Goal: Communication & Community: Answer question/provide support

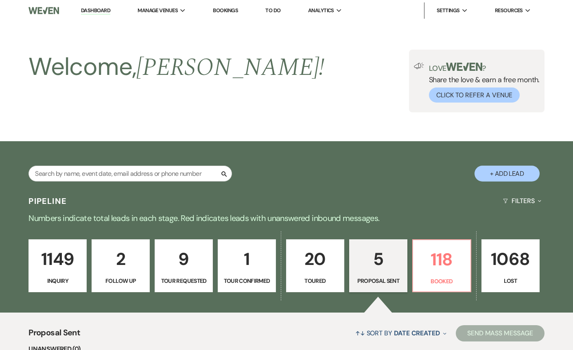
select select "6"
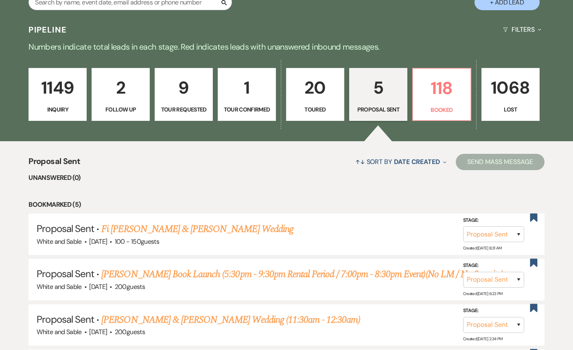
scroll to position [165, 0]
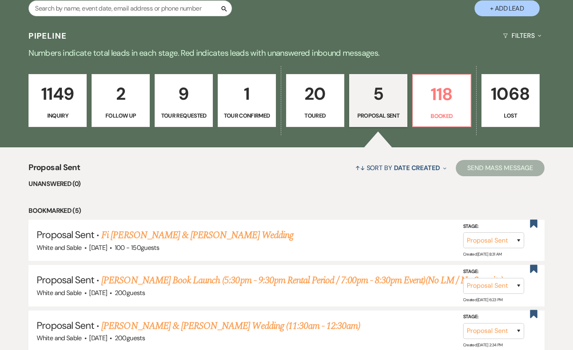
click at [69, 107] on p "1149" at bounding box center [58, 93] width 48 height 27
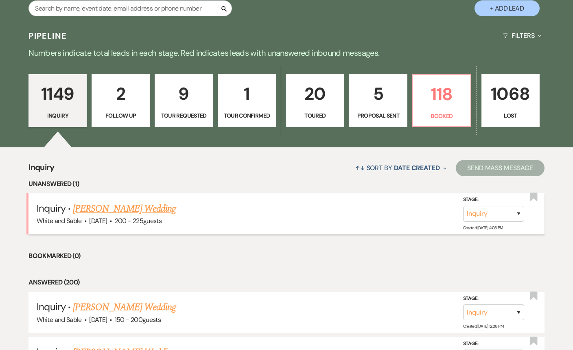
click at [121, 208] on link "[PERSON_NAME] Wedding" at bounding box center [124, 208] width 103 height 15
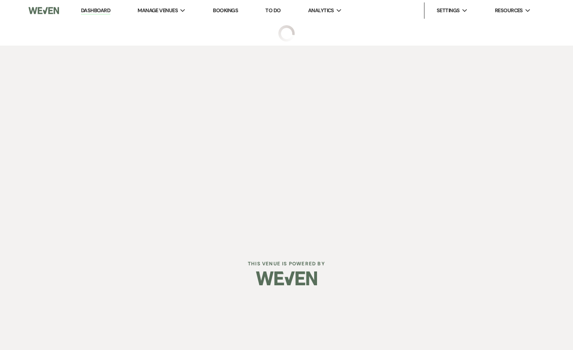
select select "5"
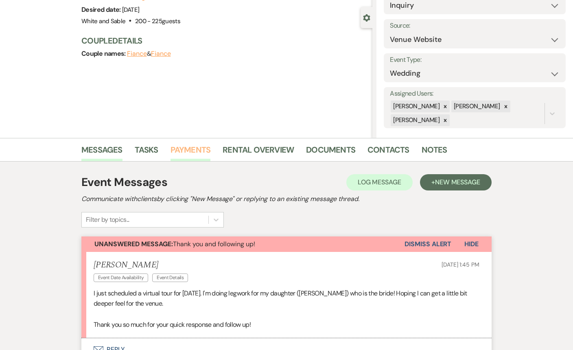
scroll to position [180, 0]
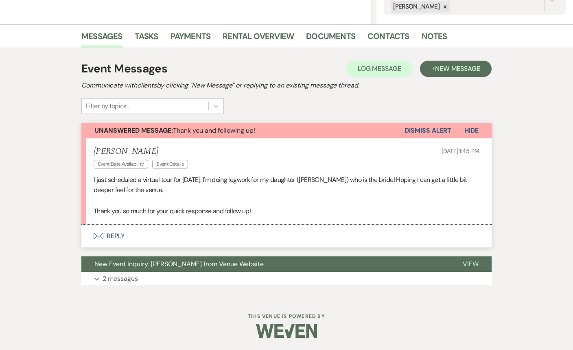
click at [154, 243] on button "Envelope Reply" at bounding box center [286, 235] width 410 height 23
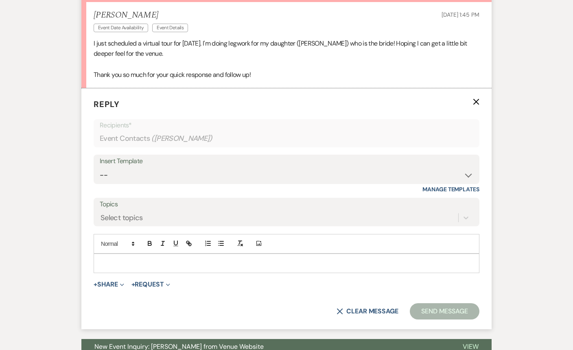
scroll to position [350, 0]
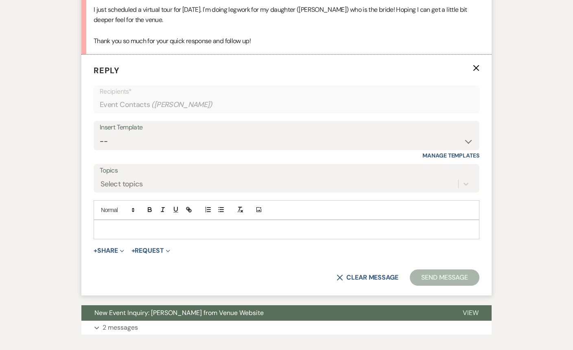
click at [154, 235] on div at bounding box center [286, 229] width 385 height 19
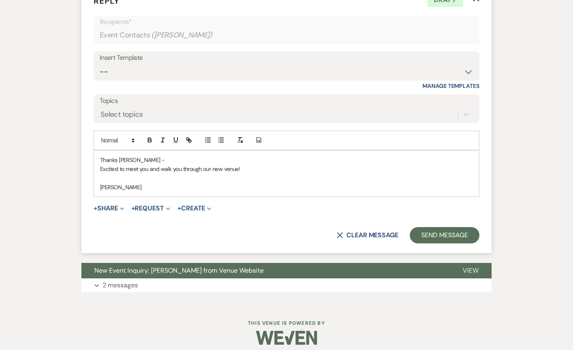
scroll to position [421, 0]
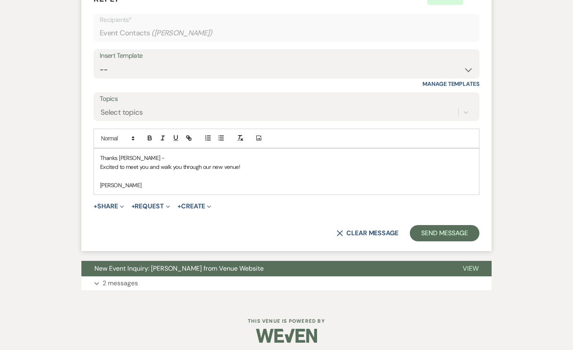
click at [455, 244] on form "Reply X Draft Recipients* Event Contacts ( [PERSON_NAME] ) Insert Template -- I…" at bounding box center [286, 117] width 410 height 268
click at [453, 236] on button "Send Message" at bounding box center [444, 233] width 70 height 16
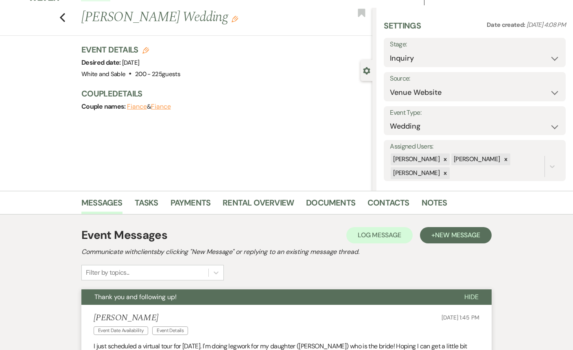
scroll to position [0, 0]
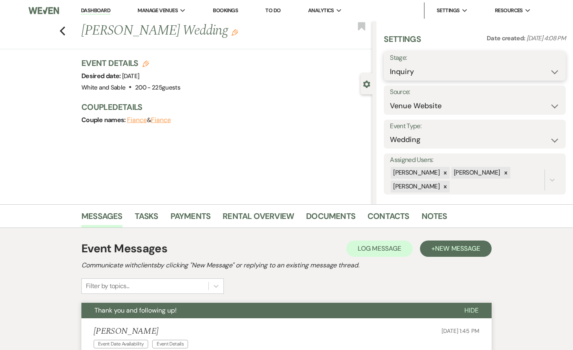
click at [399, 68] on select "Inquiry Follow Up Tour Requested Tour Confirmed Toured Proposal Sent Booked Lost" at bounding box center [475, 72] width 170 height 16
select select "4"
click at [543, 66] on button "Save" at bounding box center [546, 66] width 38 height 16
click at [62, 30] on icon "Previous" at bounding box center [62, 31] width 6 height 10
select select "4"
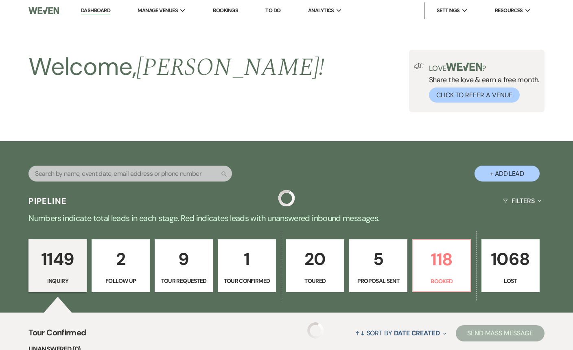
scroll to position [165, 0]
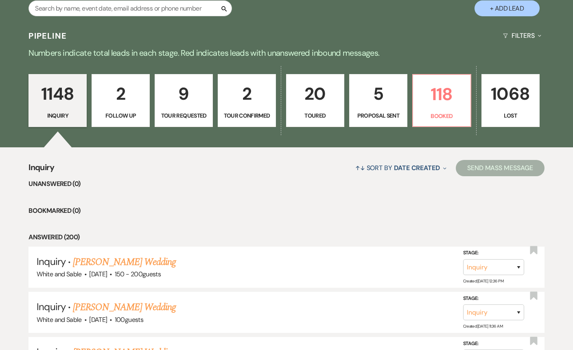
click at [170, 117] on p "Tour Requested" at bounding box center [184, 115] width 48 height 9
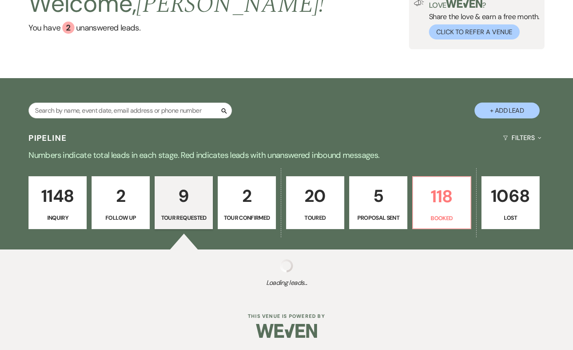
select select "2"
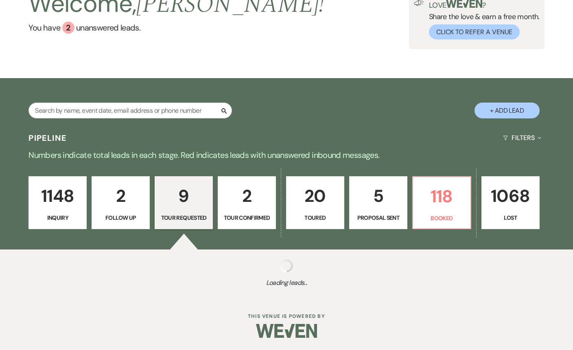
select select "2"
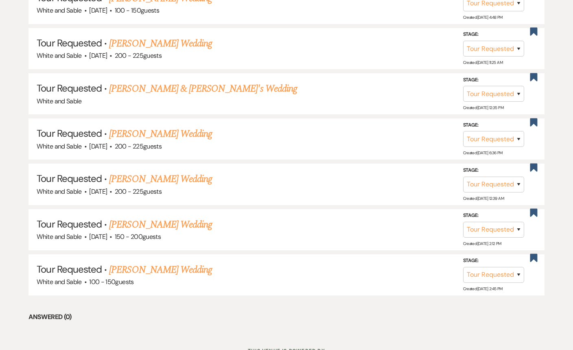
scroll to position [494, 0]
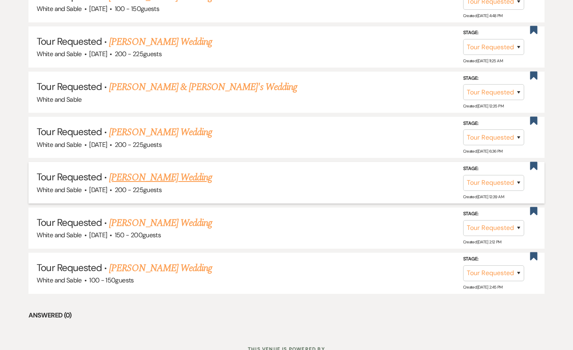
click at [124, 173] on link "[PERSON_NAME] Wedding" at bounding box center [160, 177] width 103 height 15
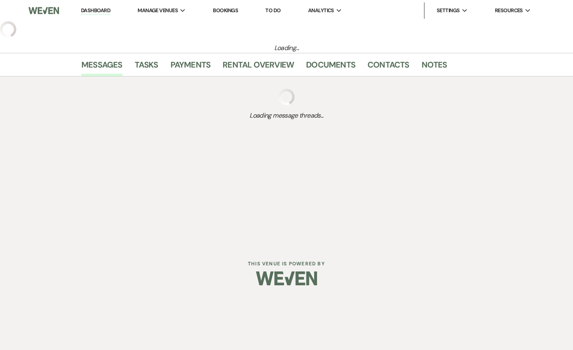
select select "2"
select select "5"
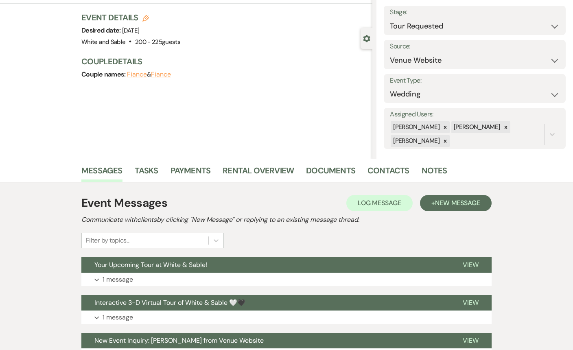
scroll to position [72, 0]
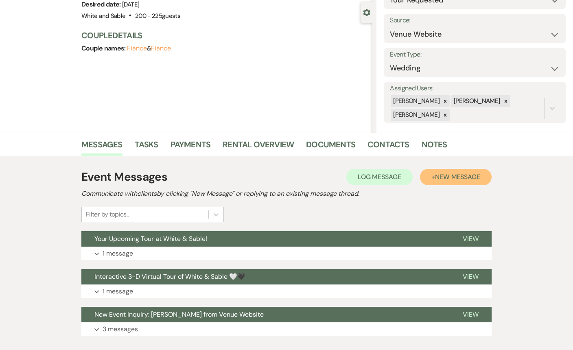
click at [445, 178] on span "New Message" at bounding box center [457, 176] width 45 height 9
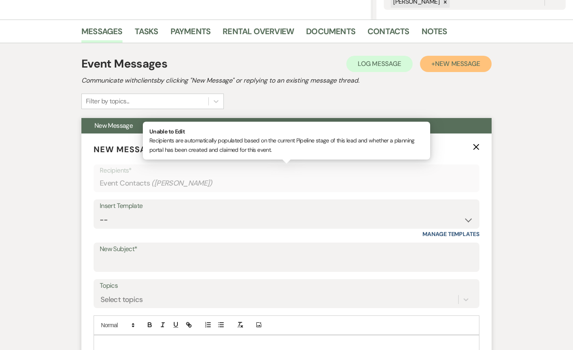
scroll to position [191, 0]
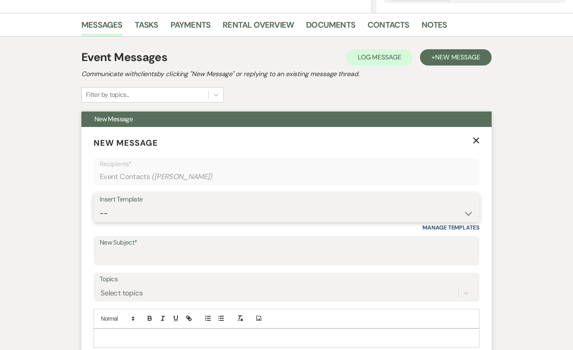
click at [211, 213] on select "-- Inquiry Response (Venue Guide) Schedule - Venue Tour Appt Confirmation Sched…" at bounding box center [286, 213] width 373 height 16
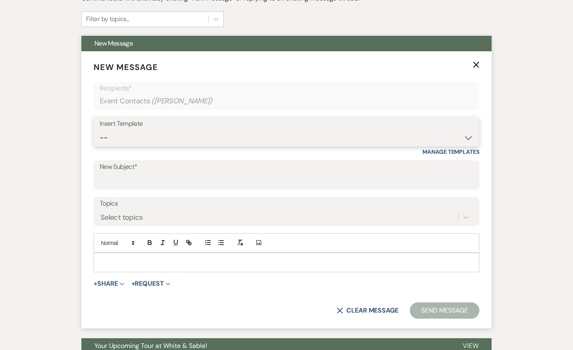
scroll to position [258, 0]
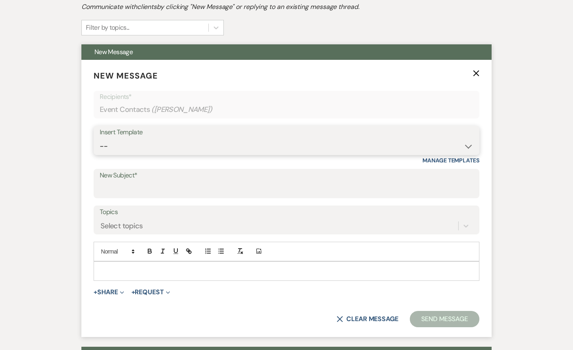
click at [138, 147] on select "-- Inquiry Response (Venue Guide) Schedule - Venue Tour Appt Confirmation Sched…" at bounding box center [286, 146] width 373 height 16
select select "3329"
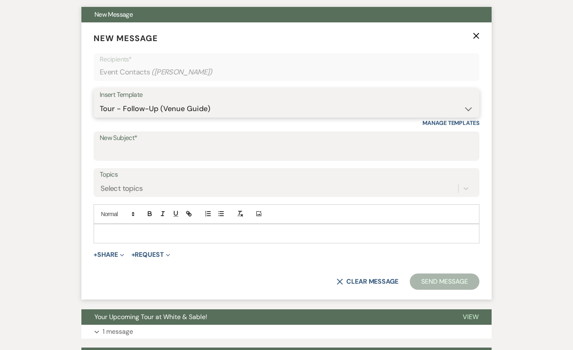
type input "White & Sable - Great meeting you!"
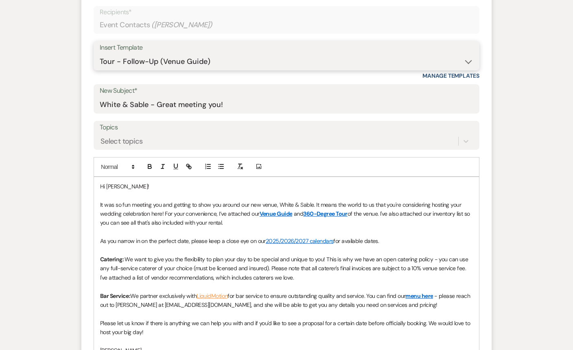
scroll to position [344, 0]
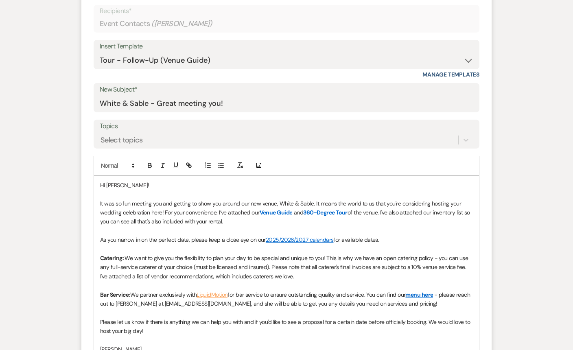
click at [165, 197] on p at bounding box center [286, 193] width 372 height 9
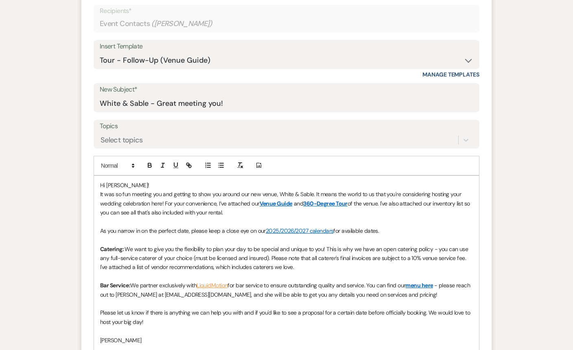
click at [162, 204] on span "It was so fun meeting you and getting to show you around our new venue, White &…" at bounding box center [281, 198] width 362 height 16
click at [454, 192] on span "It was so fun meeting you and getting to show you around our new venue, White &…" at bounding box center [281, 198] width 362 height 16
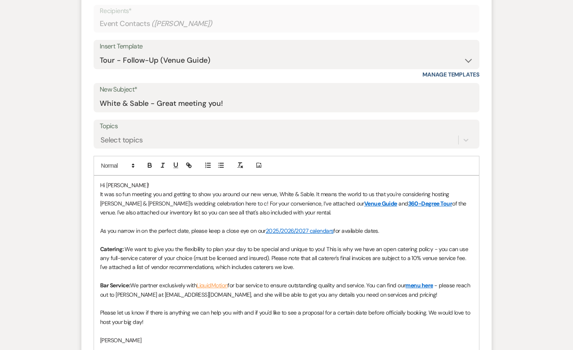
click at [187, 202] on span "It was so fun meeting you and getting to show you around our new venue, White &…" at bounding box center [275, 198] width 350 height 16
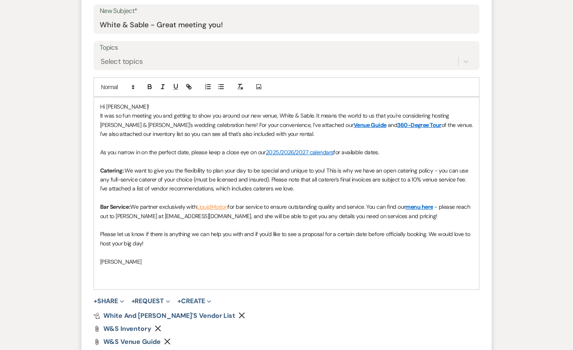
scroll to position [423, 0]
click at [394, 124] on span "of the venue. I've also attached our inventory list so you can see all that's a…" at bounding box center [287, 129] width 374 height 16
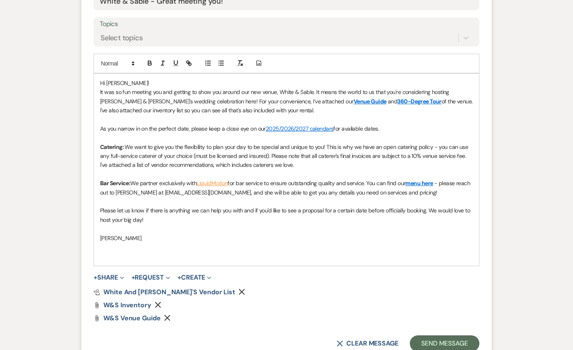
scroll to position [449, 0]
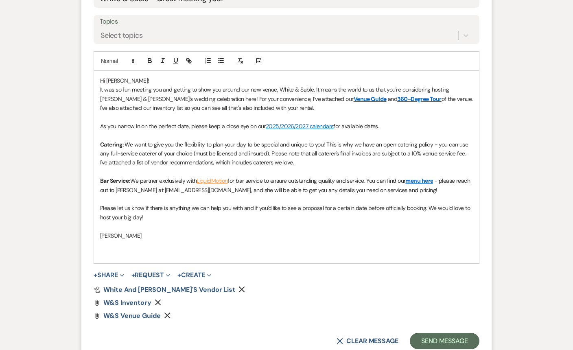
click at [393, 126] on p "As you narrow in on the perfect date, please keep a close eye on our 2025/2026/…" at bounding box center [286, 126] width 372 height 9
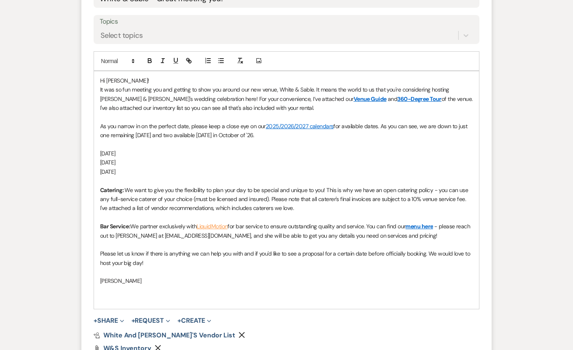
drag, startPoint x: 152, startPoint y: 163, endPoint x: 100, endPoint y: 162, distance: 52.5
click at [100, 162] on p "[DATE]" at bounding box center [286, 162] width 372 height 9
click at [99, 154] on div "Hi [PERSON_NAME]! It was so fun meeting you and getting to show you around our …" at bounding box center [286, 189] width 385 height 237
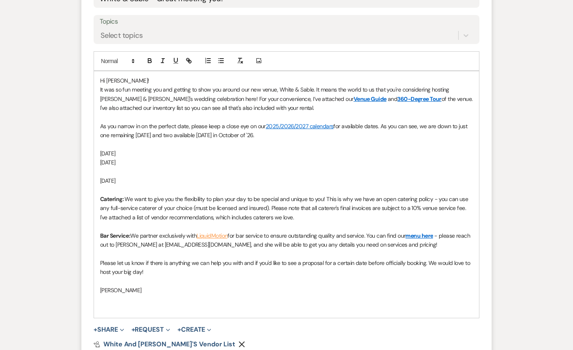
click at [147, 170] on p at bounding box center [286, 171] width 372 height 9
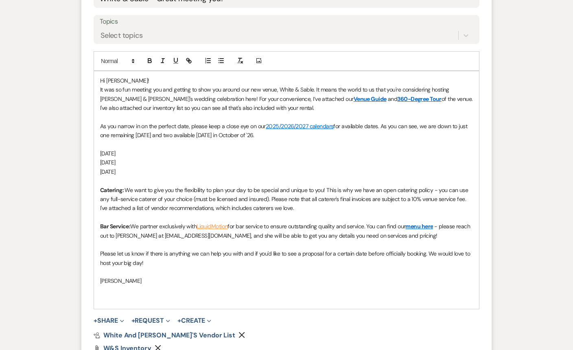
drag, startPoint x: 162, startPoint y: 170, endPoint x: 95, endPoint y: 152, distance: 69.4
click at [95, 152] on div "Hi [PERSON_NAME]! It was so fun meeting you and getting to show you around our …" at bounding box center [286, 189] width 385 height 237
click at [148, 61] on icon "button" at bounding box center [149, 60] width 7 height 7
click at [203, 175] on p "[DATE]" at bounding box center [286, 171] width 372 height 9
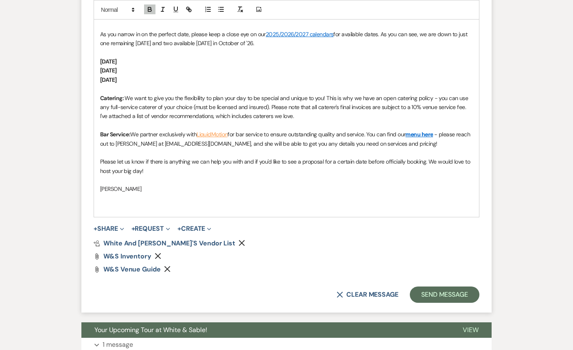
scroll to position [541, 0]
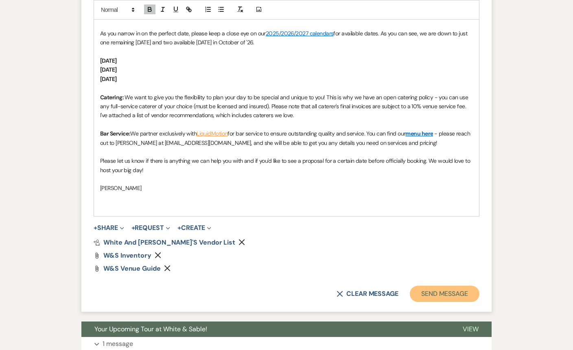
click at [450, 289] on button "Send Message" at bounding box center [444, 293] width 70 height 16
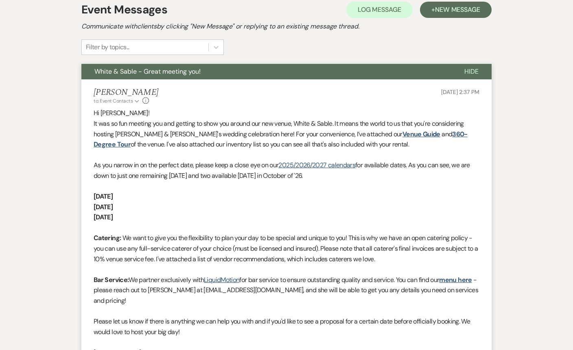
scroll to position [0, 0]
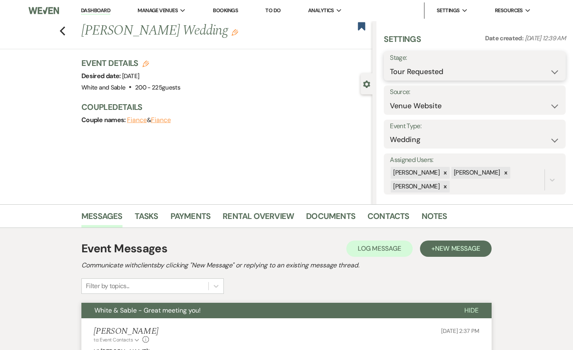
click at [407, 69] on select "Inquiry Follow Up Tour Requested Tour Confirmed Toured Proposal Sent Booked Lost" at bounding box center [475, 72] width 170 height 16
select select "5"
click at [545, 63] on button "Save" at bounding box center [546, 66] width 38 height 16
click at [430, 214] on link "Notes" at bounding box center [434, 218] width 26 height 18
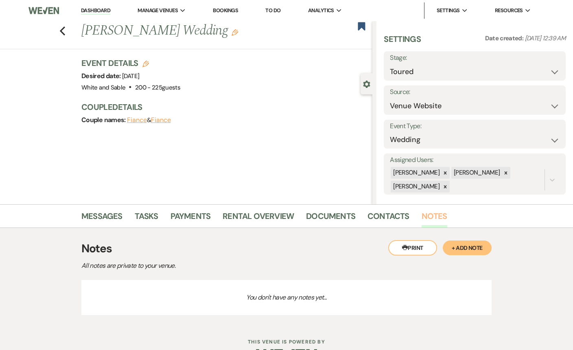
scroll to position [25, 0]
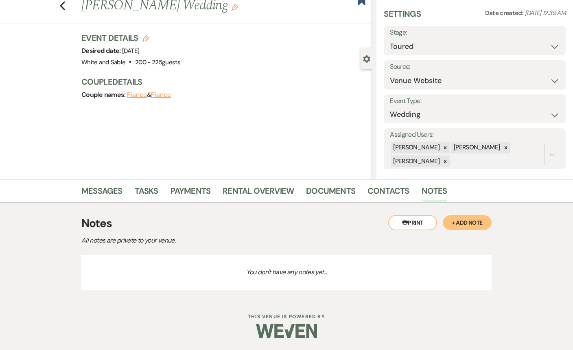
click at [459, 221] on button "+ Add Note" at bounding box center [466, 222] width 49 height 15
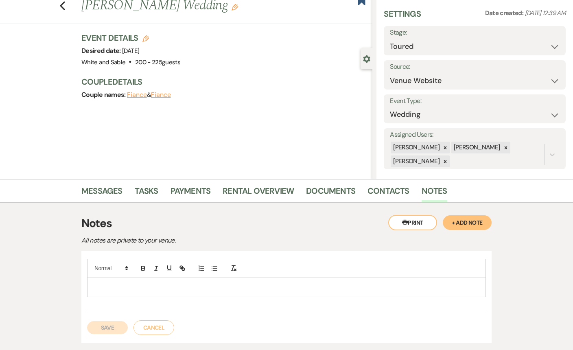
click at [126, 283] on p at bounding box center [286, 287] width 385 height 9
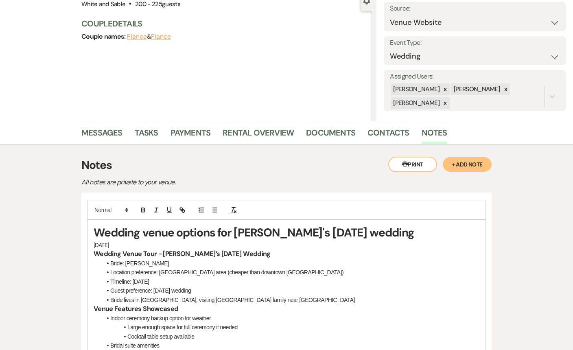
scroll to position [86, 0]
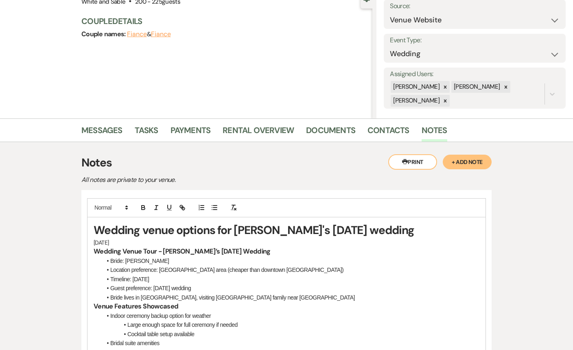
click at [136, 245] on p "[DATE]" at bounding box center [286, 242] width 385 height 9
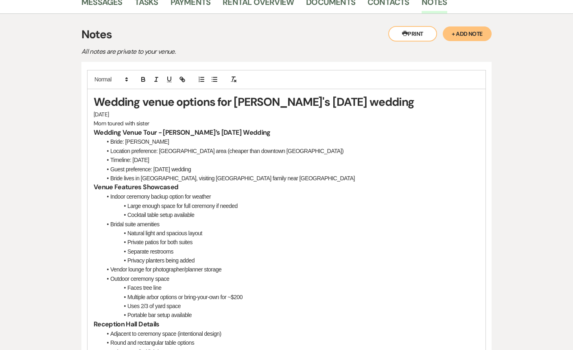
scroll to position [214, 0]
click at [266, 99] on strong "Wedding venue options for [PERSON_NAME]'s [DATE] wedding" at bounding box center [254, 101] width 320 height 15
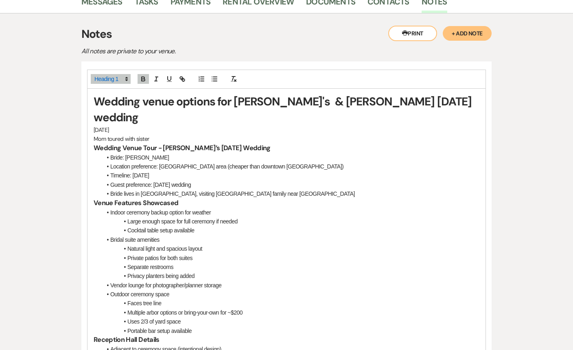
click at [468, 30] on button "+ Add Note" at bounding box center [466, 33] width 49 height 15
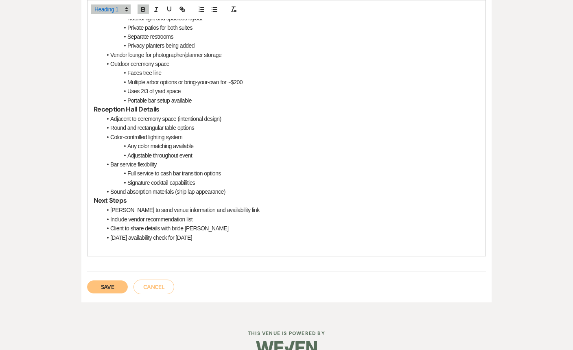
scroll to position [446, 0]
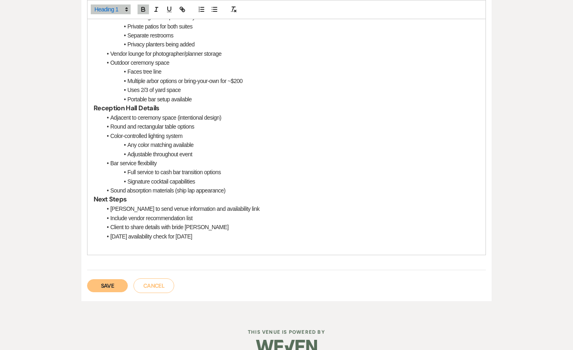
click at [104, 279] on button "Save" at bounding box center [107, 285] width 41 height 13
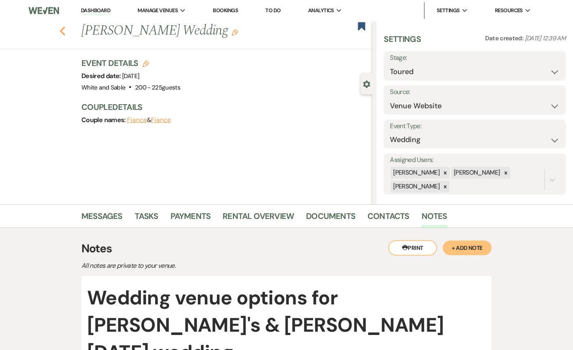
click at [64, 34] on use "button" at bounding box center [62, 30] width 5 height 9
select select "2"
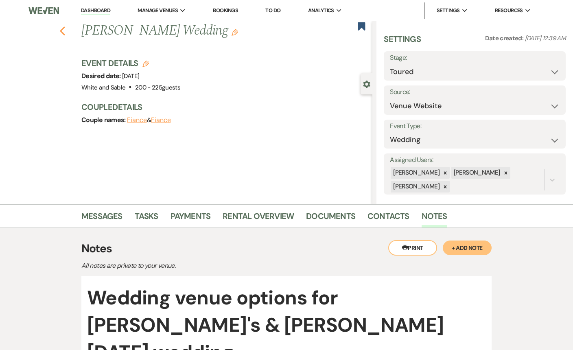
select select "2"
select select "5"
select select "2"
